Goal: Task Accomplishment & Management: Use online tool/utility

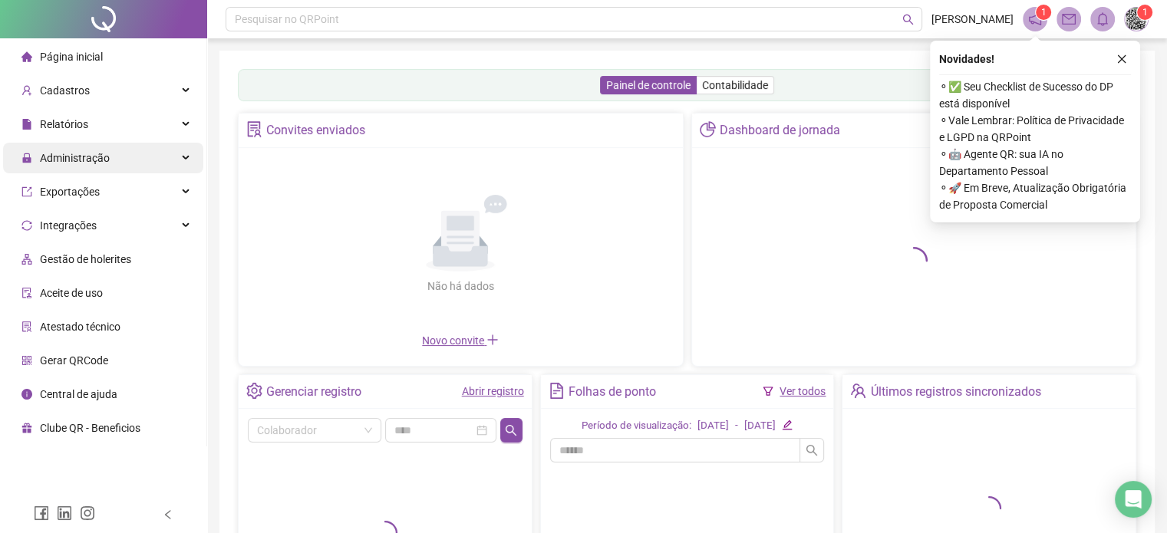
click at [63, 159] on span "Administração" at bounding box center [75, 158] width 70 height 12
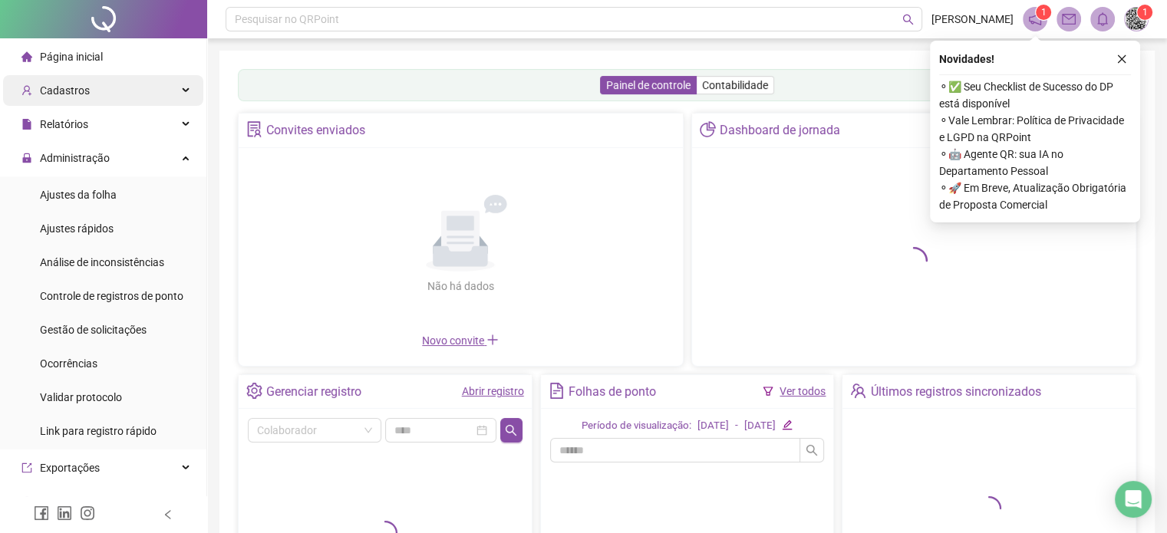
click at [78, 91] on span "Cadastros" at bounding box center [65, 90] width 50 height 12
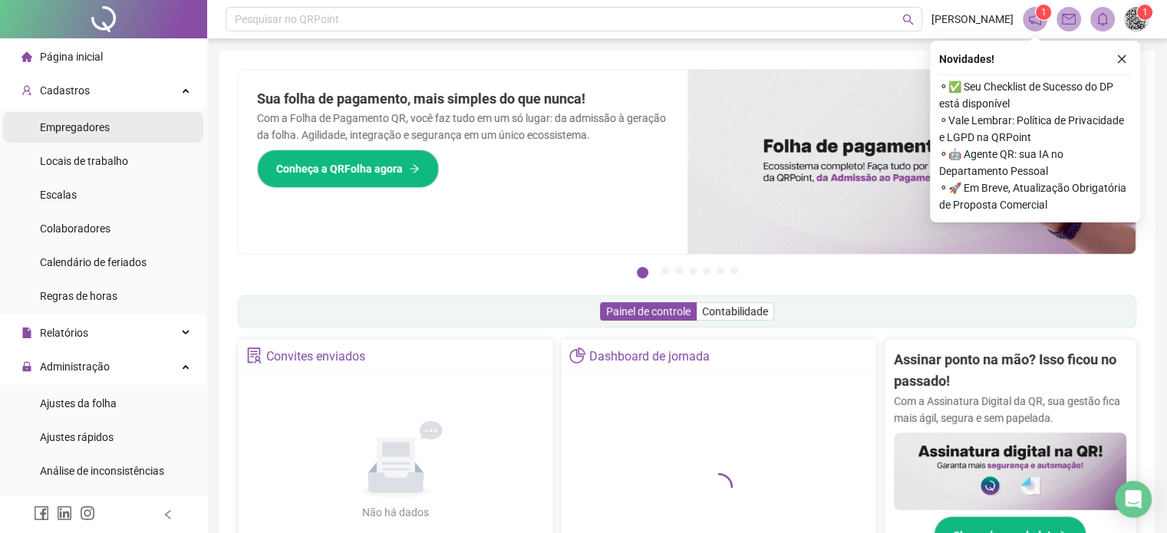
click at [79, 128] on span "Empregadores" at bounding box center [75, 127] width 70 height 12
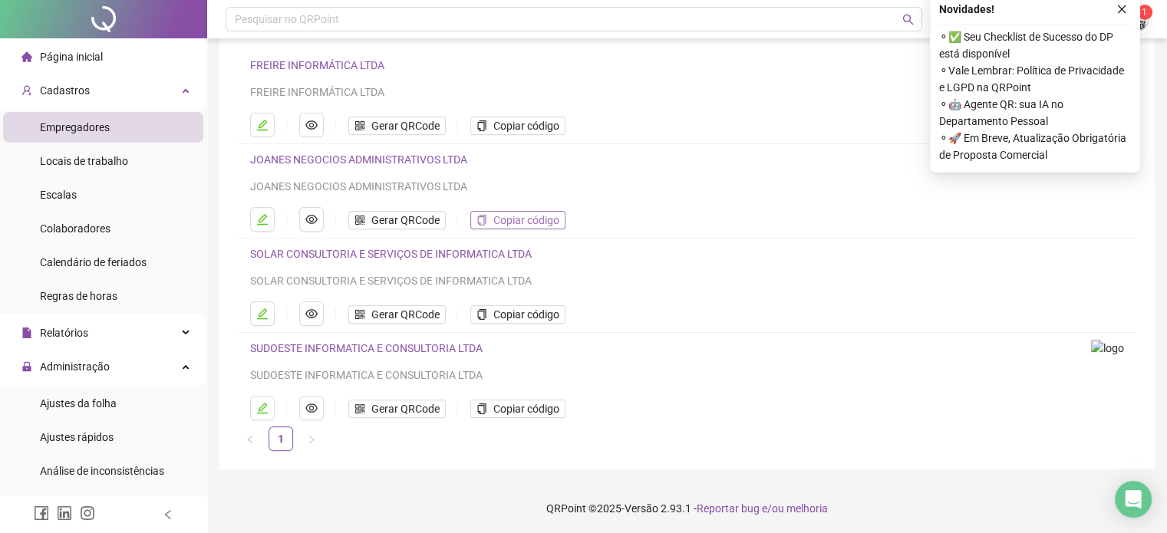
scroll to position [114, 0]
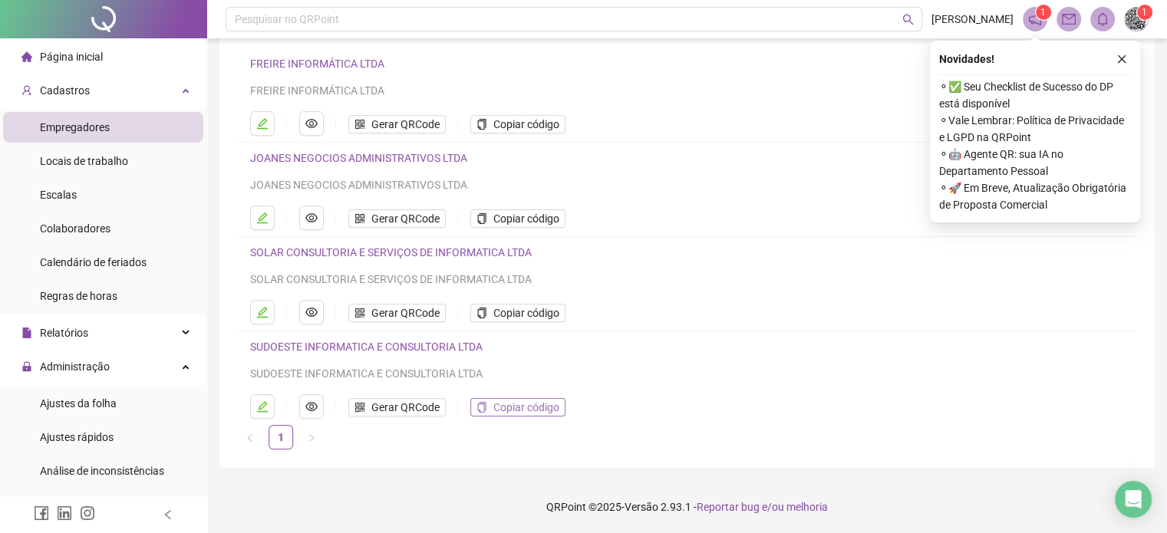
click at [534, 410] on span "Copiar código" at bounding box center [526, 407] width 66 height 17
click at [533, 411] on span "Copiar código" at bounding box center [526, 407] width 66 height 17
click at [84, 89] on span "Cadastros" at bounding box center [65, 90] width 50 height 12
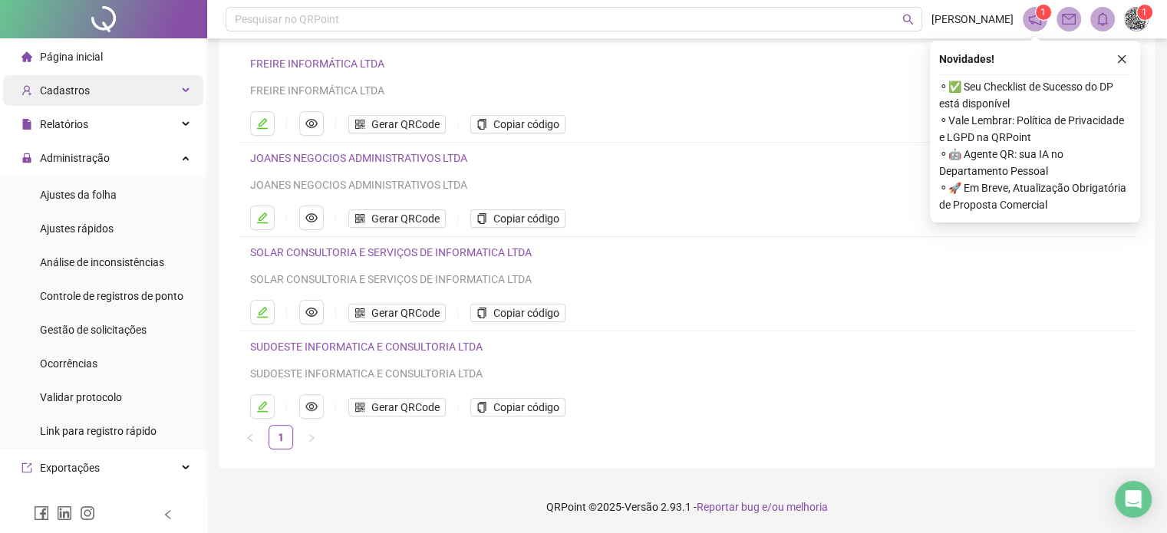
click at [78, 86] on span "Cadastros" at bounding box center [65, 90] width 50 height 12
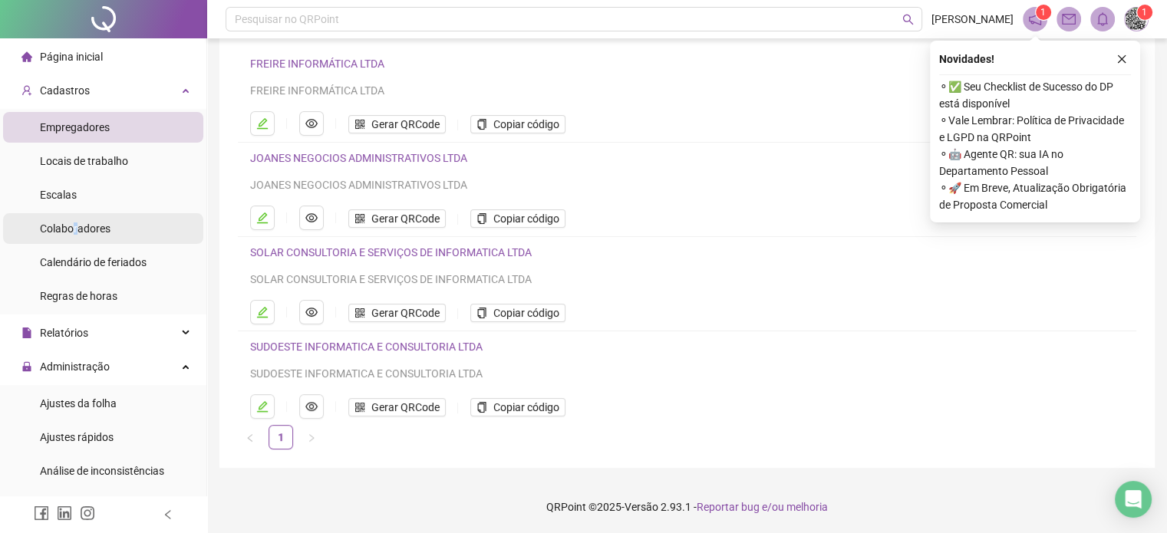
click at [77, 229] on span "Colaboradores" at bounding box center [75, 229] width 71 height 12
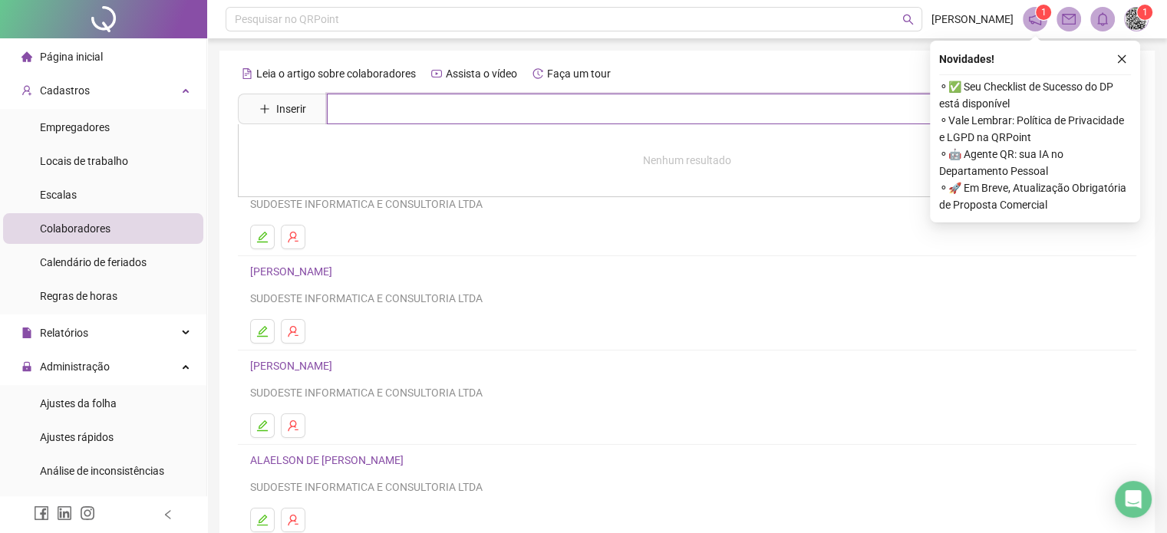
click at [380, 110] on input "text" at bounding box center [698, 109] width 743 height 31
type input "******"
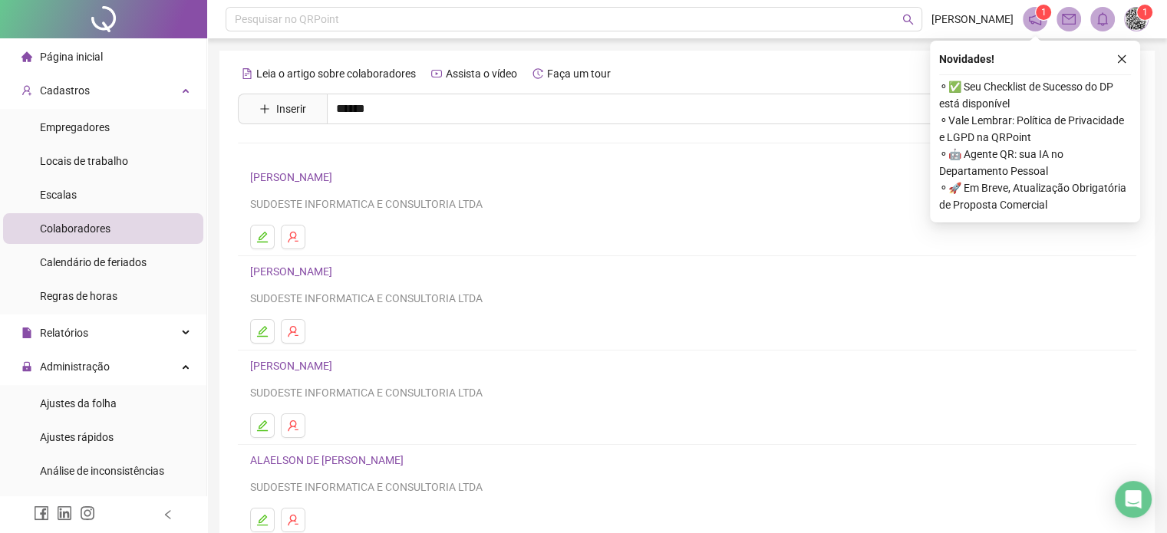
click at [343, 156] on link "[PERSON_NAME]" at bounding box center [307, 154] width 82 height 12
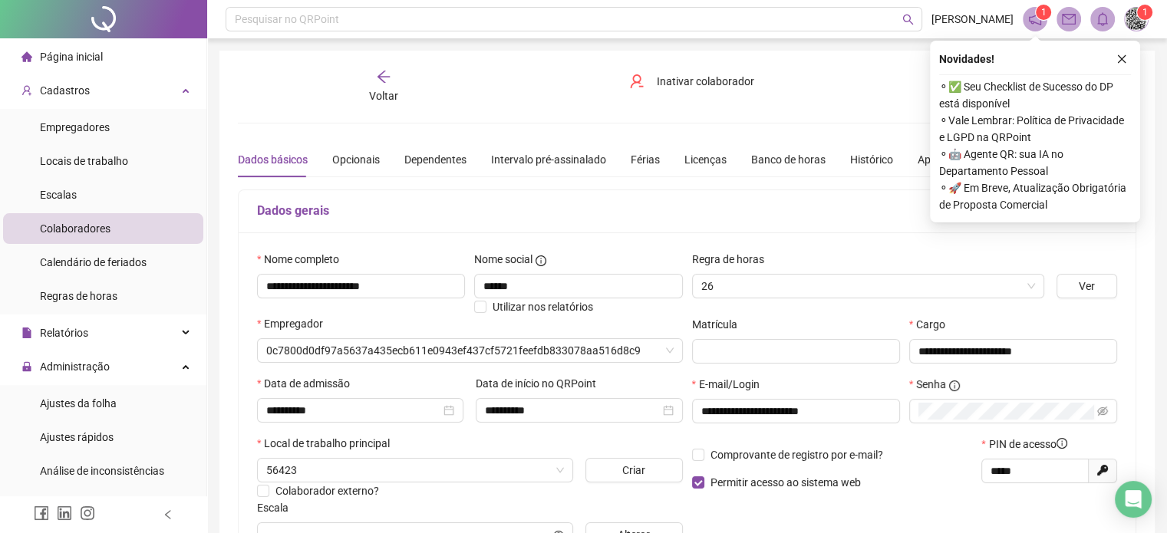
type input "**********"
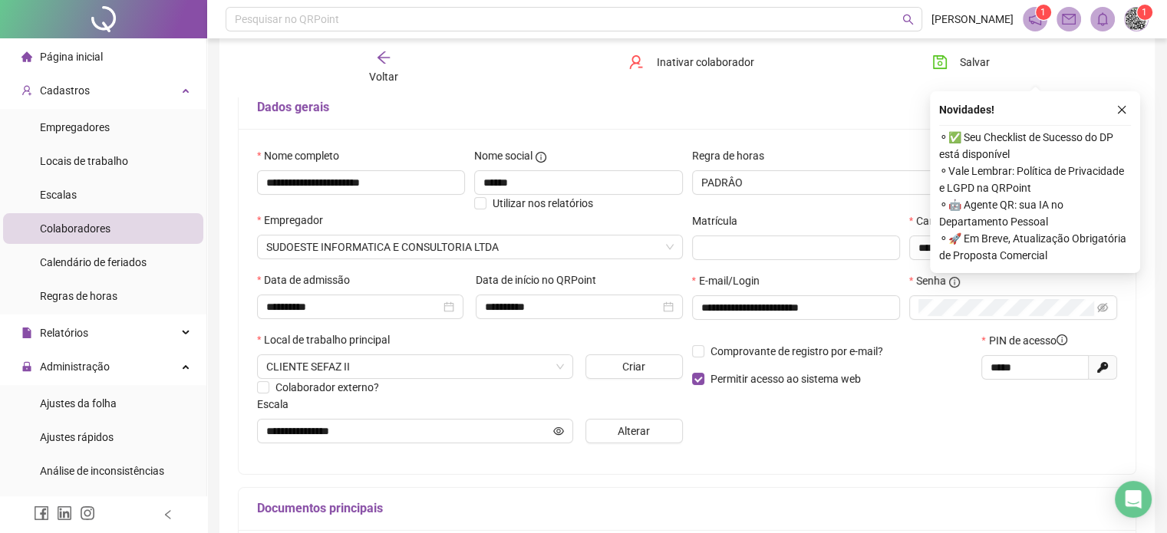
scroll to position [77, 0]
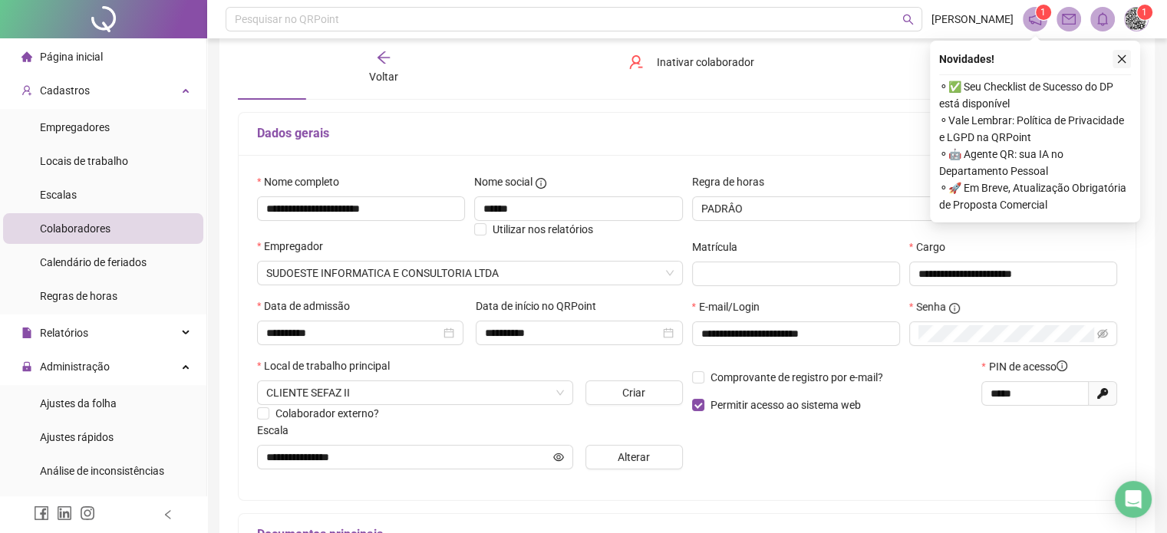
click at [1117, 58] on icon "close" at bounding box center [1122, 59] width 11 height 11
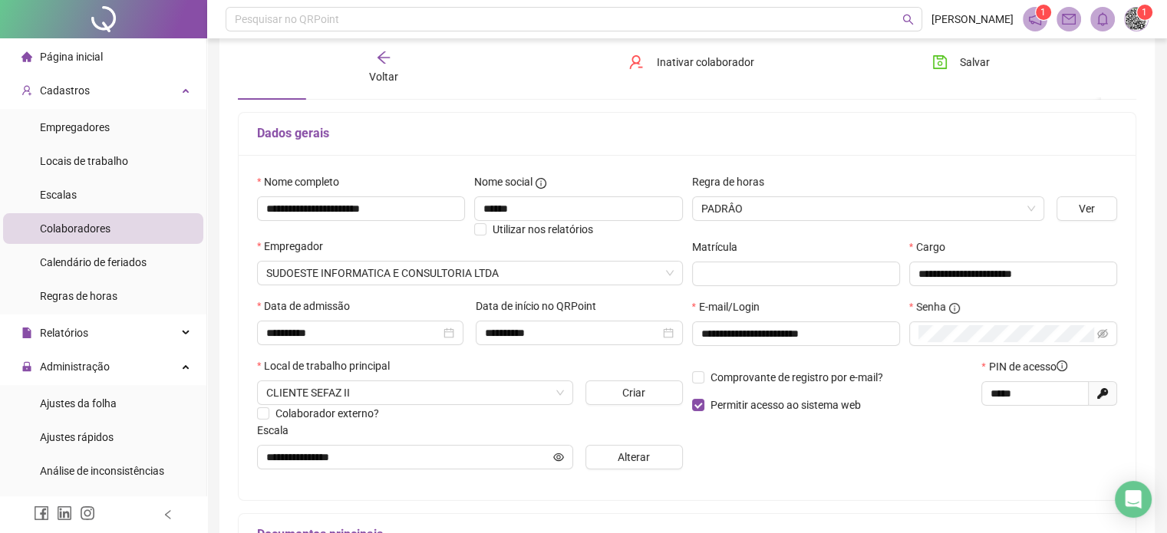
click at [378, 59] on icon "arrow-left" at bounding box center [383, 57] width 15 height 15
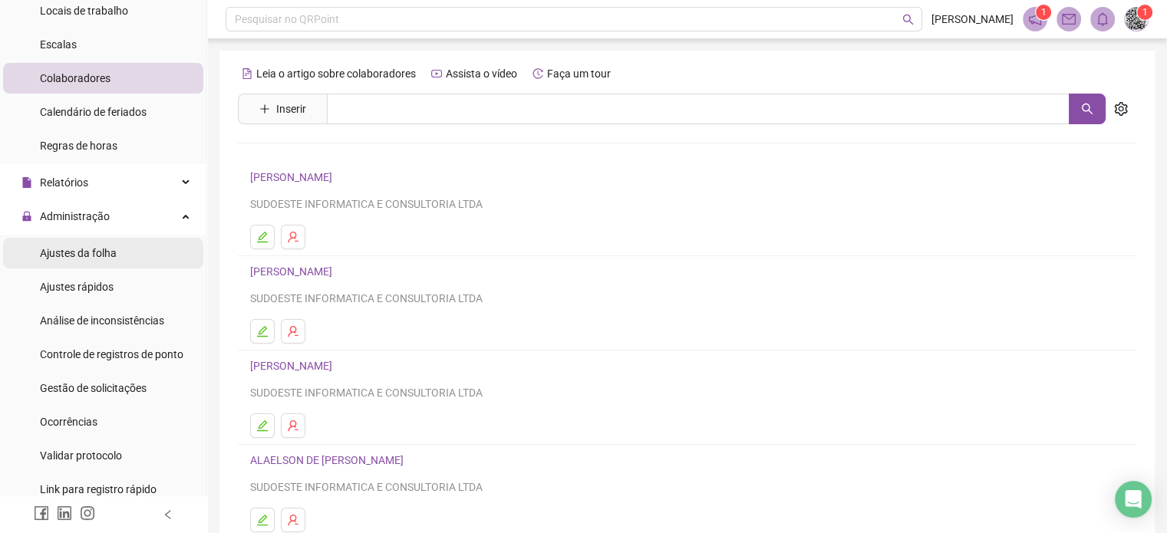
scroll to position [153, 0]
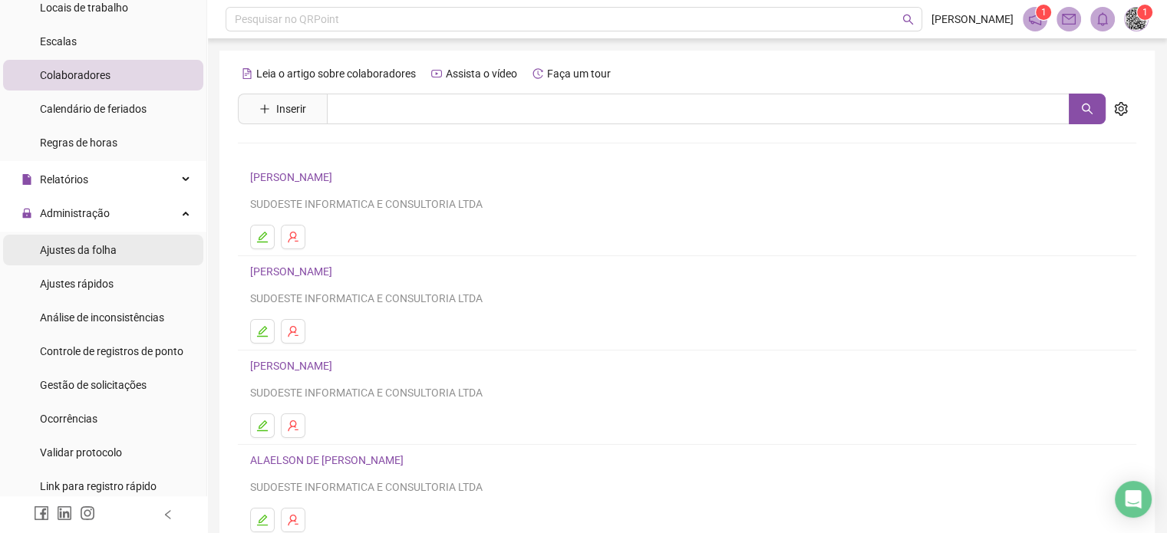
click at [111, 246] on span "Ajustes da folha" at bounding box center [78, 250] width 77 height 12
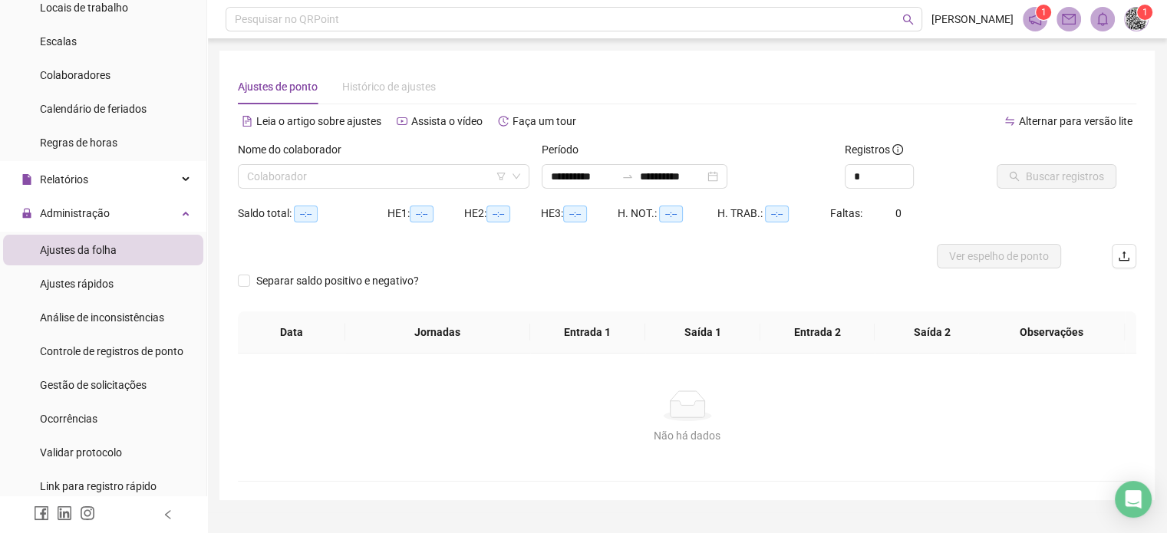
type input "**********"
click at [362, 160] on div "Nome do colaborador" at bounding box center [384, 152] width 292 height 23
click at [361, 167] on input "search" at bounding box center [376, 176] width 259 height 23
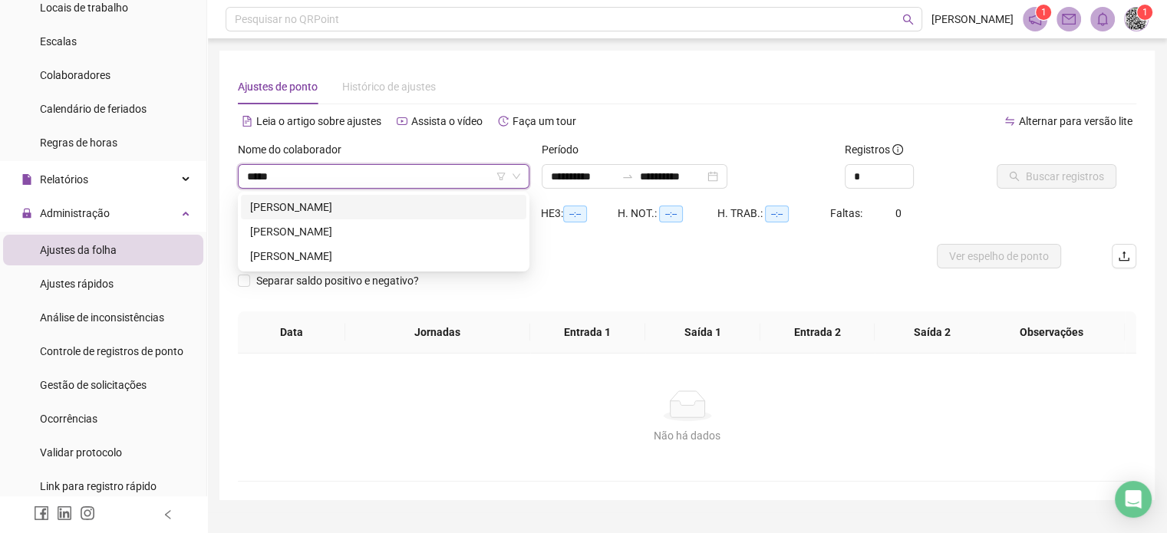
type input "******"
click at [306, 208] on div "[PERSON_NAME]" at bounding box center [383, 207] width 267 height 17
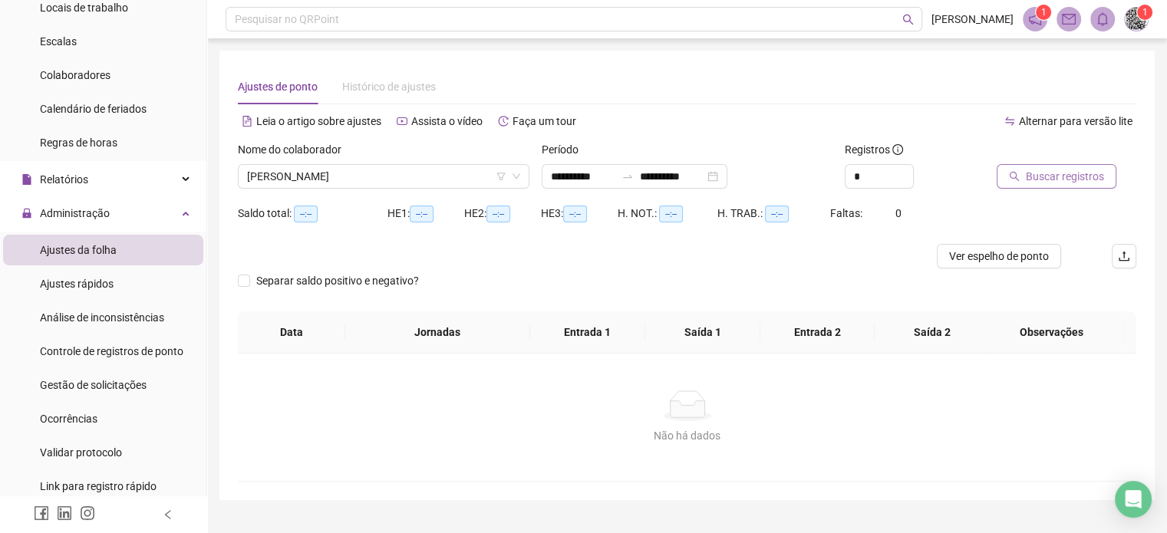
click at [1048, 184] on span "Buscar registros" at bounding box center [1065, 176] width 78 height 17
